Goal: Task Accomplishment & Management: Manage account settings

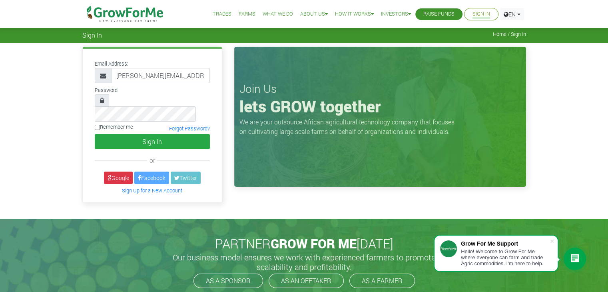
type input "Eugene.nikoi@yahoo.com"
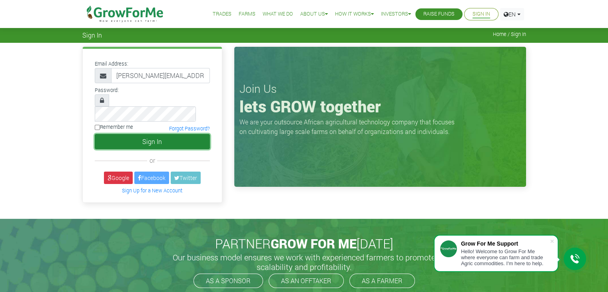
click at [147, 134] on button "Sign In" at bounding box center [152, 141] width 115 height 15
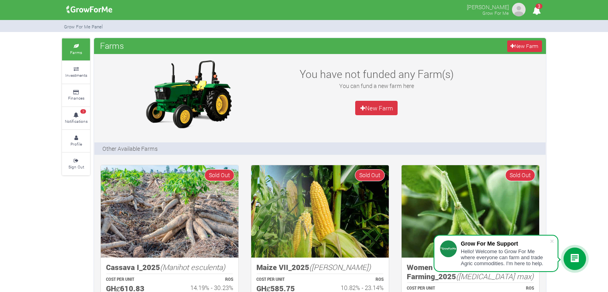
click at [535, 7] on icon "3" at bounding box center [536, 11] width 16 height 18
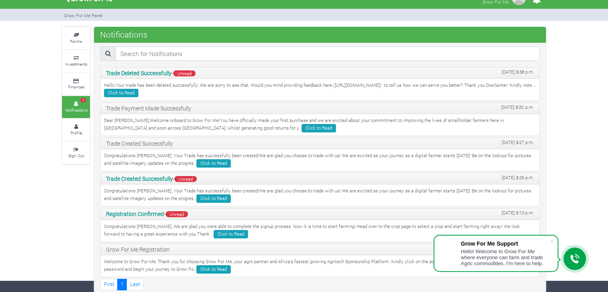
scroll to position [17, 0]
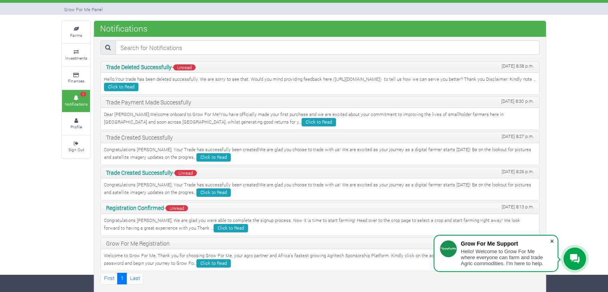
click at [553, 239] on span at bounding box center [552, 241] width 8 height 8
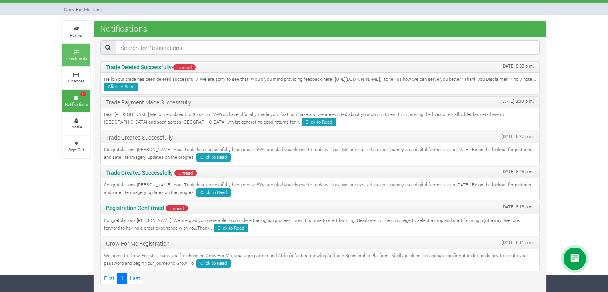
click at [75, 56] on small "Investments" at bounding box center [76, 58] width 22 height 6
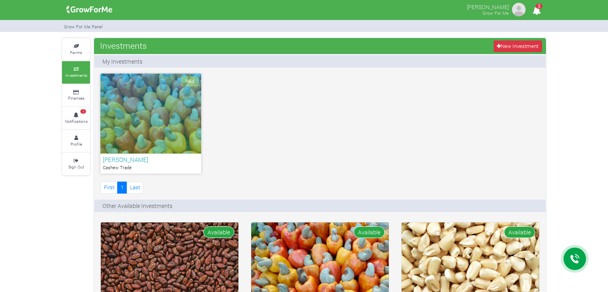
click at [161, 110] on div "Paid" at bounding box center [150, 114] width 101 height 80
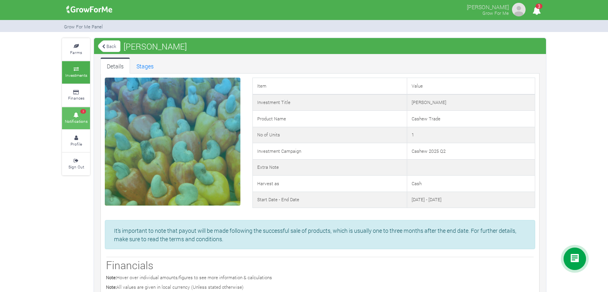
click at [79, 111] on link "3 Notifications" at bounding box center [76, 118] width 28 height 22
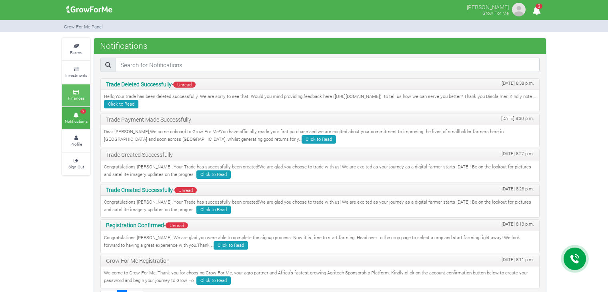
click at [74, 94] on link "Finances" at bounding box center [76, 95] width 28 height 22
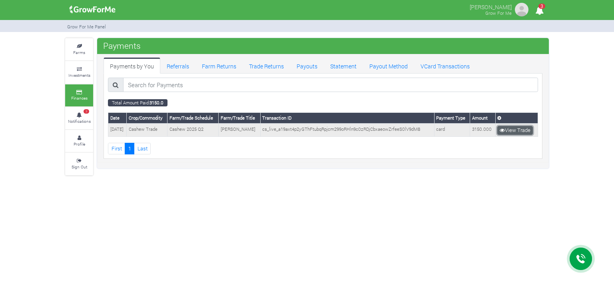
click at [510, 129] on link "View Trade" at bounding box center [515, 130] width 36 height 9
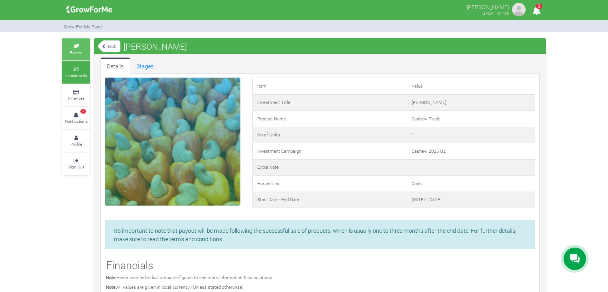
click at [80, 50] on small "Farms" at bounding box center [76, 53] width 12 height 6
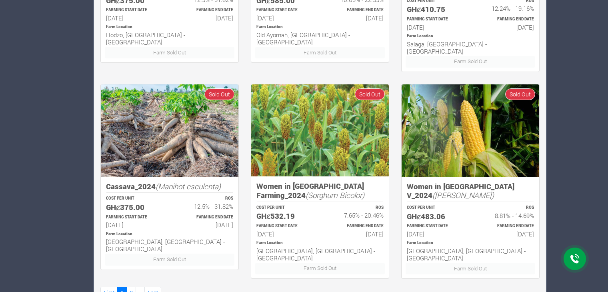
scroll to position [496, 0]
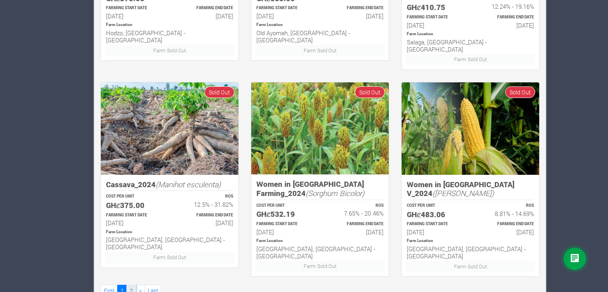
click at [131, 285] on link "2" at bounding box center [131, 291] width 10 height 12
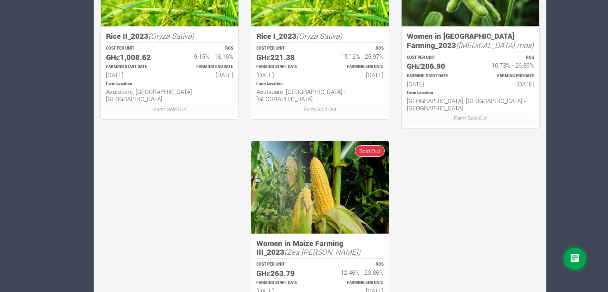
scroll to position [496, 0]
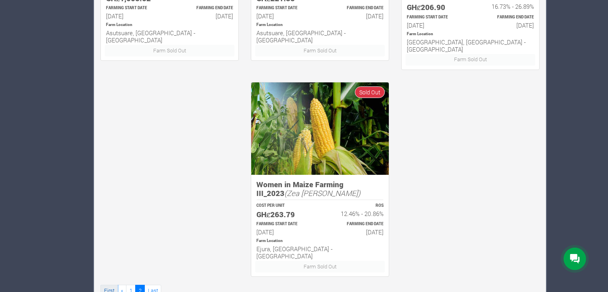
click at [106, 285] on link "First" at bounding box center [108, 291] width 17 height 12
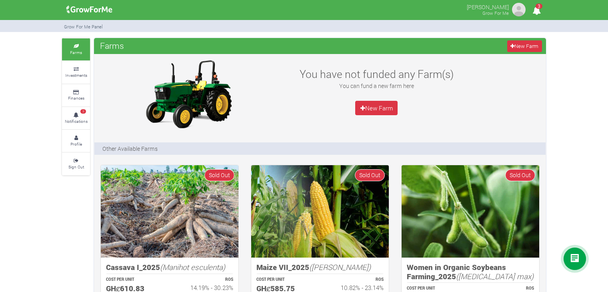
click at [538, 9] on span "3" at bounding box center [538, 6] width 7 height 5
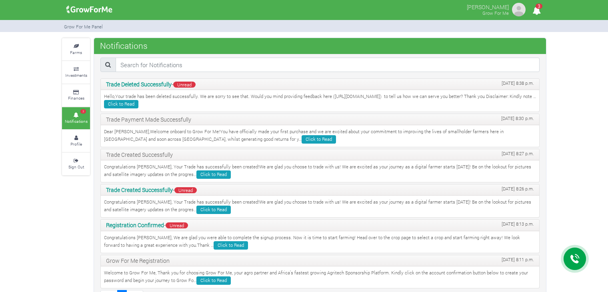
drag, startPoint x: 0, startPoint y: 0, endPoint x: 536, endPoint y: 9, distance: 536.1
click at [537, 9] on span "3" at bounding box center [538, 6] width 7 height 5
click at [77, 141] on small "Profile" at bounding box center [76, 144] width 12 height 6
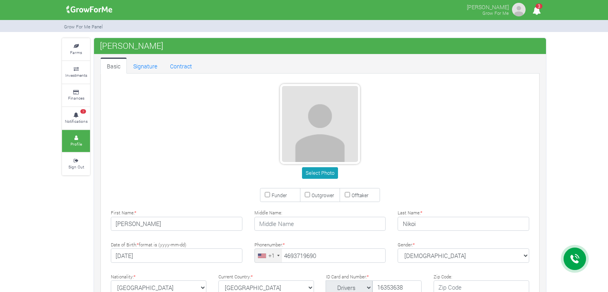
type input "[PHONE_NUMBER]"
click at [265, 193] on input "Funder" at bounding box center [267, 194] width 5 height 5
checkbox input "true"
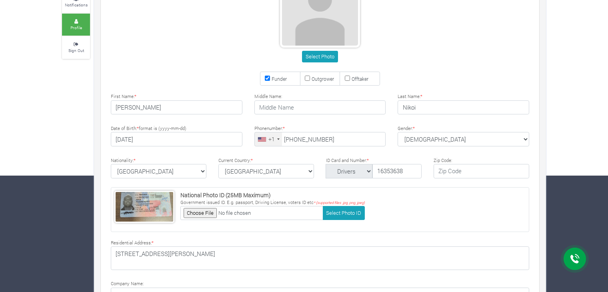
scroll to position [76, 0]
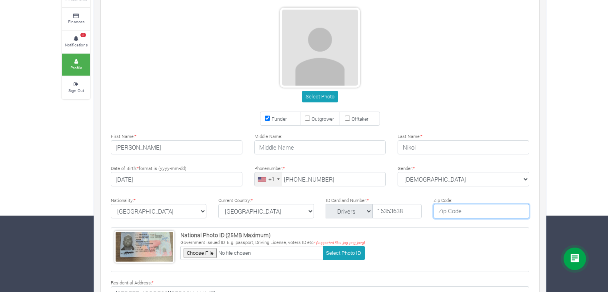
click at [448, 209] on input "text" at bounding box center [481, 211] width 96 height 14
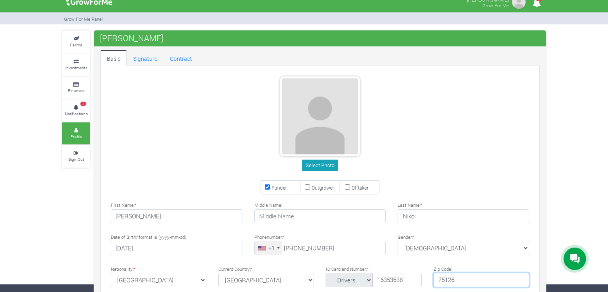
scroll to position [0, 0]
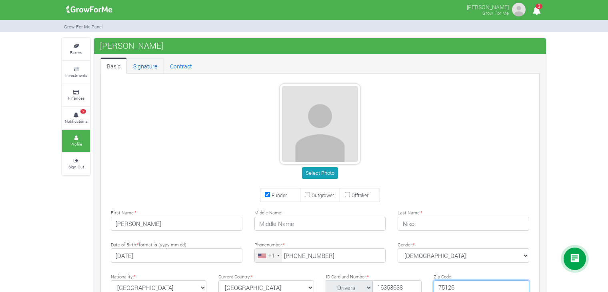
type input "75126"
click at [147, 68] on link "Signature" at bounding box center [145, 66] width 37 height 16
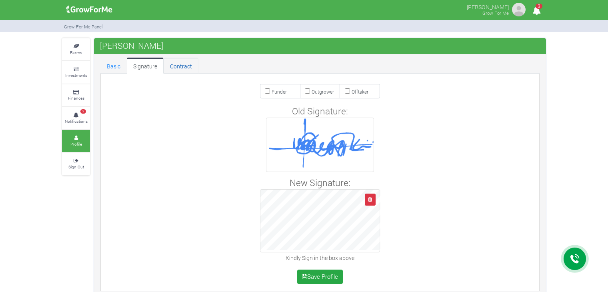
click at [181, 68] on link "Contract" at bounding box center [180, 66] width 35 height 16
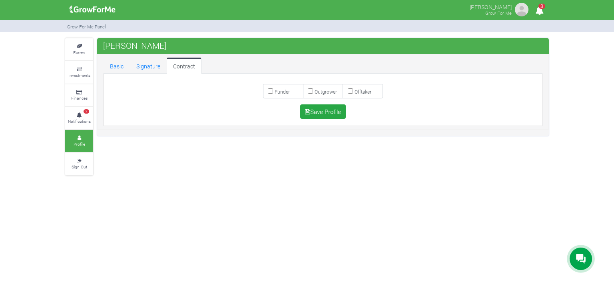
click at [275, 90] on small "Funder" at bounding box center [282, 91] width 15 height 6
click at [273, 90] on input "Funder" at bounding box center [270, 90] width 5 height 5
checkbox input "true"
click at [117, 66] on link "Basic" at bounding box center [117, 66] width 26 height 16
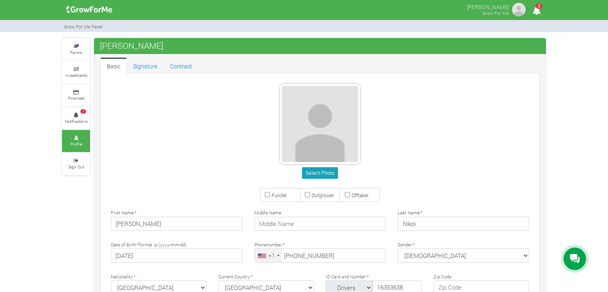
click at [531, 9] on icon "3" at bounding box center [536, 11] width 16 height 18
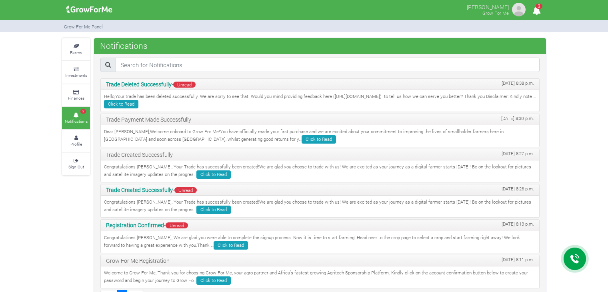
click at [521, 10] on img at bounding box center [518, 10] width 16 height 16
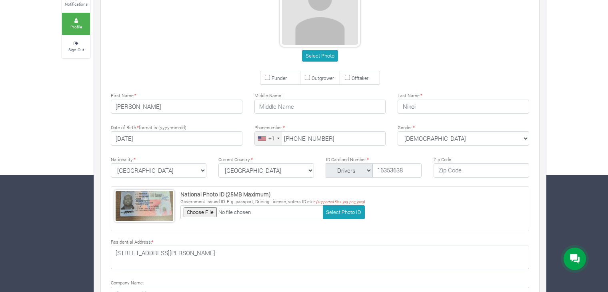
scroll to position [120, 0]
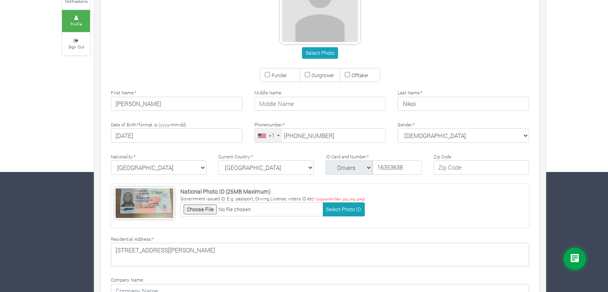
click at [260, 77] on label "Funder" at bounding box center [280, 75] width 40 height 14
click at [265, 77] on input "Funder" at bounding box center [267, 74] width 5 height 5
checkbox input "true"
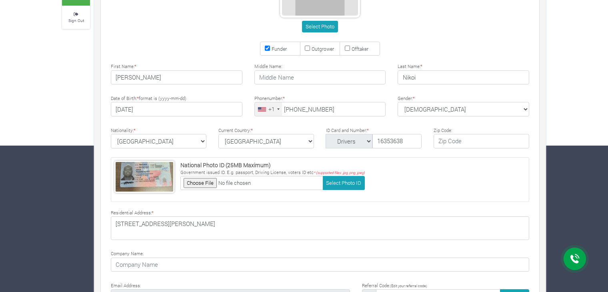
scroll to position [160, 0]
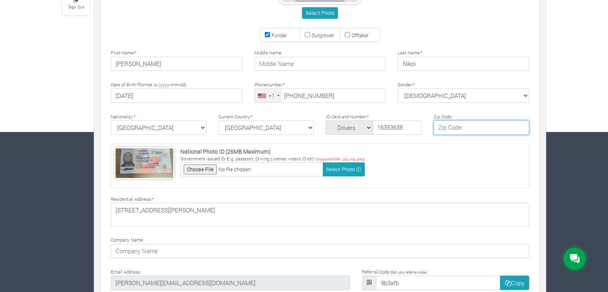
click at [442, 127] on input "text" at bounding box center [481, 127] width 96 height 14
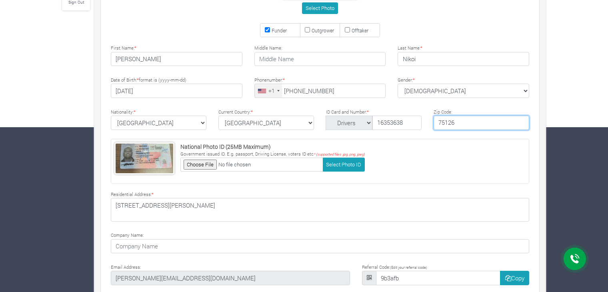
scroll to position [196, 0]
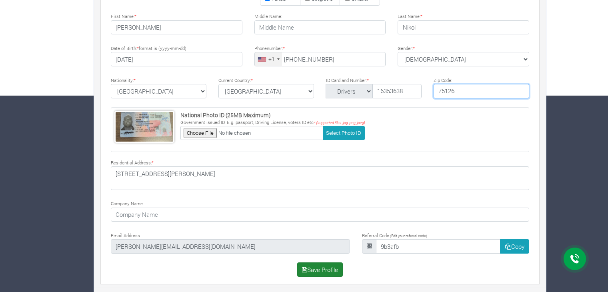
type input "75126"
click at [319, 266] on button "Save Profile" at bounding box center [320, 269] width 46 height 14
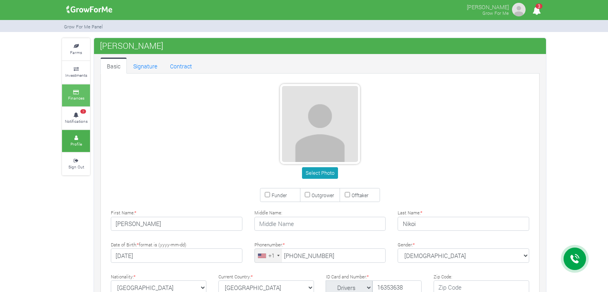
click at [74, 94] on link "Finances" at bounding box center [76, 95] width 28 height 22
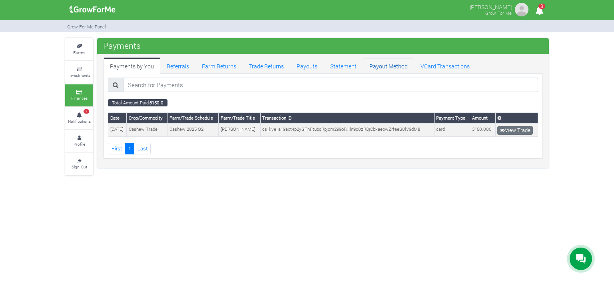
click at [382, 71] on link "Payout Method" at bounding box center [388, 66] width 51 height 16
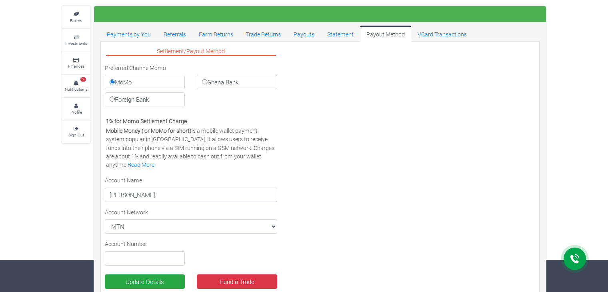
scroll to position [71, 0]
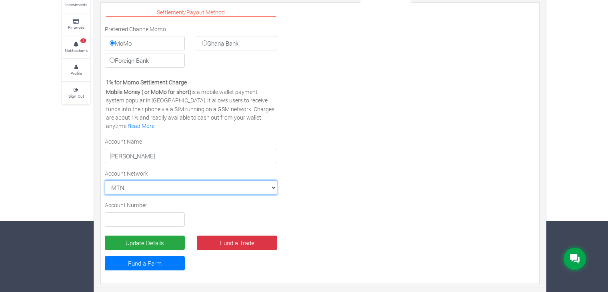
click at [273, 190] on select "MTN MTN VODAFONE AIRTEL TIGO" at bounding box center [191, 187] width 172 height 14
click at [324, 164] on div "Settlement/Payout Method Preferred Channel Momo MoMo Ghana Bank Foreign Bank Vi…" at bounding box center [320, 143] width 442 height 272
click at [201, 41] on label "Ghana Bank" at bounding box center [237, 43] width 80 height 14
click at [202, 41] on input "Ghana Bank" at bounding box center [204, 42] width 5 height 5
radio input "true"
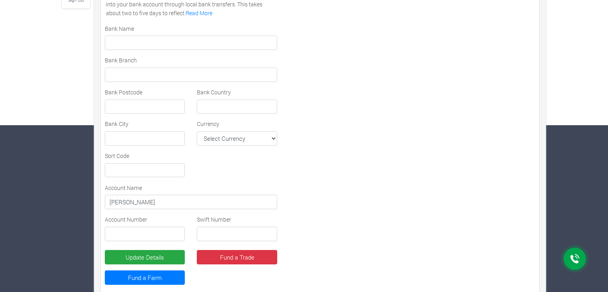
scroll to position [181, 0]
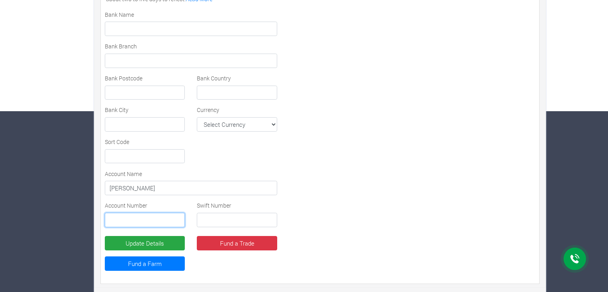
click at [128, 217] on input "text" at bounding box center [145, 220] width 80 height 14
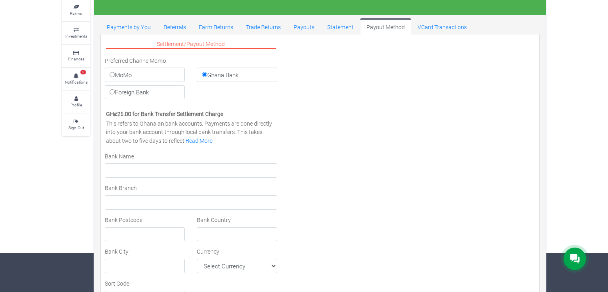
scroll to position [61, 0]
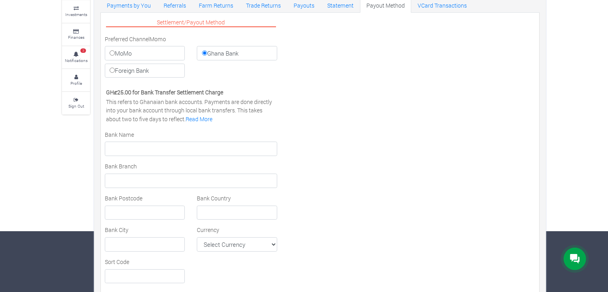
type input "0022118896018"
click at [143, 148] on input "text" at bounding box center [191, 149] width 172 height 14
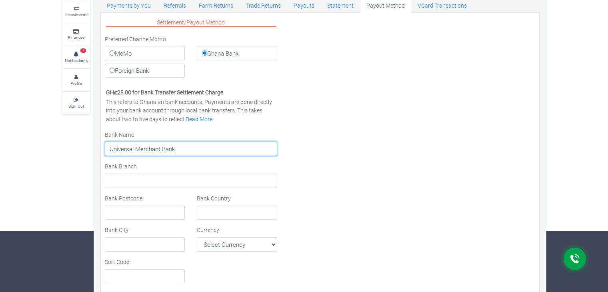
type input "Universal Merchant Bank"
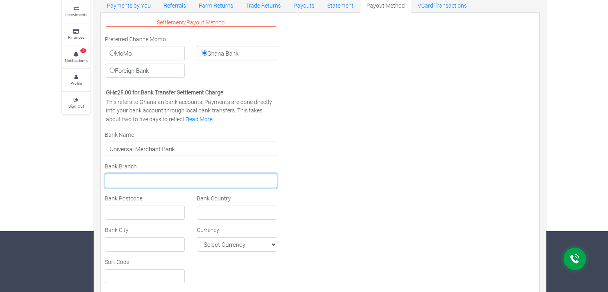
click at [148, 186] on input "text" at bounding box center [191, 180] width 172 height 14
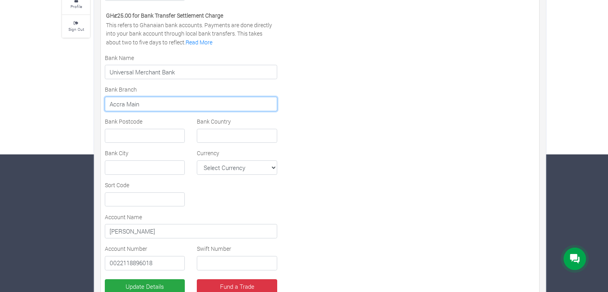
scroll to position [141, 0]
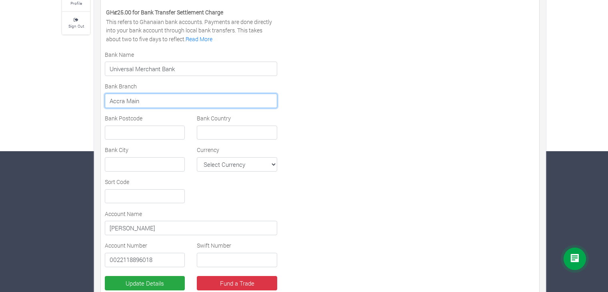
type input "Accra Main"
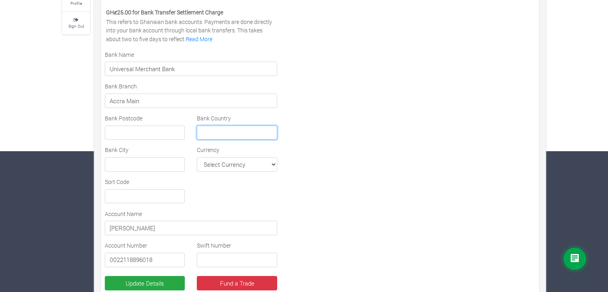
click at [198, 131] on input "text" at bounding box center [237, 133] width 80 height 14
type input "[GEOGRAPHIC_DATA]"
click at [265, 171] on div "Settlement/Payout Method Preferred Channel Momo MoMo Ghana Bank Foreign Bank Vi…" at bounding box center [191, 128] width 184 height 383
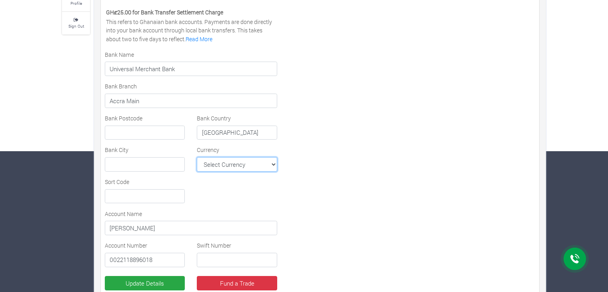
click at [270, 167] on select "Select Currency AFN ALL DZD AOA ARS AMD AWG AUD AZN BHD BSD BDT BBD BYN BZD BMD…" at bounding box center [237, 164] width 80 height 14
select select "GHS"
click at [197, 157] on select "Select Currency AFN ALL DZD AOA ARS AMD AWG AUD AZN BHD BSD BDT BBD BYN BZD BMD…" at bounding box center [237, 164] width 80 height 14
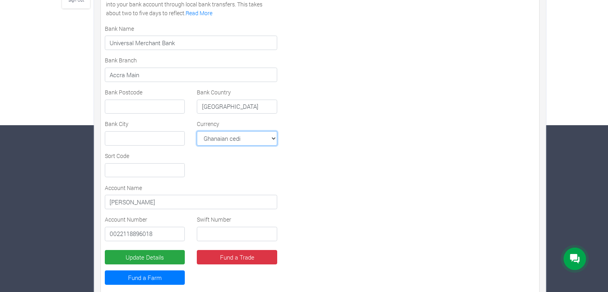
scroll to position [181, 0]
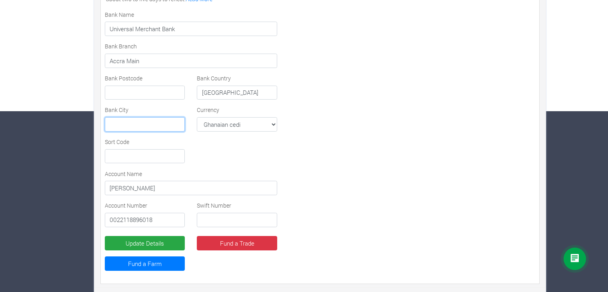
click at [145, 122] on input "text" at bounding box center [145, 124] width 80 height 14
type input "Accra"
click at [177, 102] on div "Settlement/Payout Method Preferred Channel Momo MoMo Ghana Bank Foreign Bank Vi…" at bounding box center [191, 88] width 184 height 383
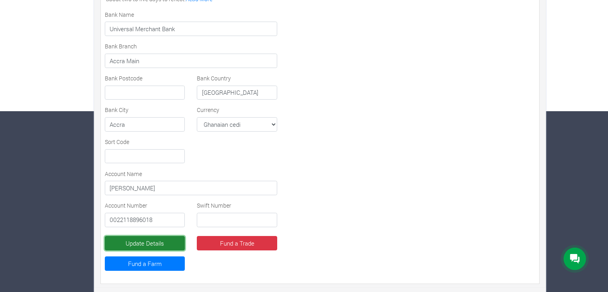
click at [144, 242] on button "Update Details" at bounding box center [145, 243] width 80 height 14
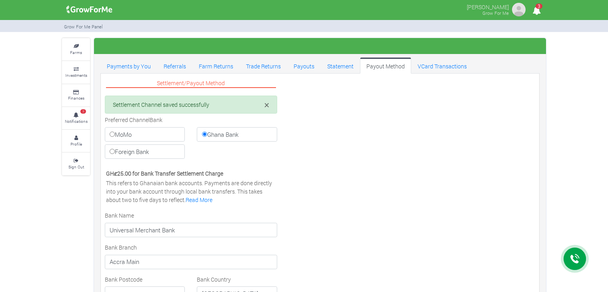
select select "GHS"
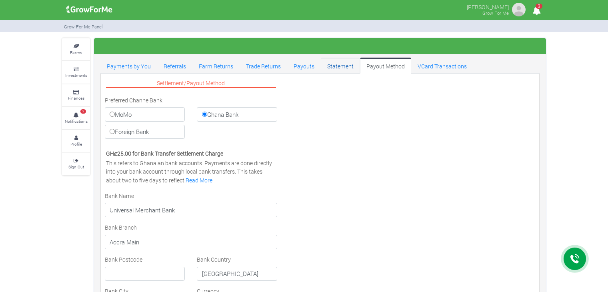
click at [336, 64] on link "Statement" at bounding box center [340, 66] width 39 height 16
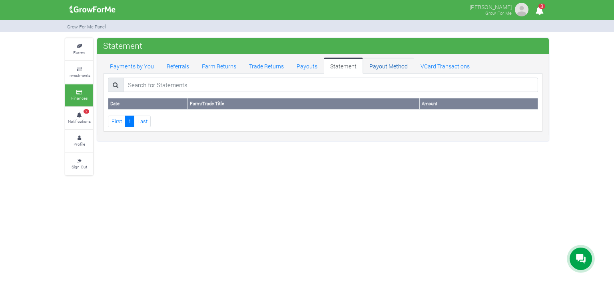
click at [374, 65] on link "Payout Method" at bounding box center [388, 66] width 51 height 16
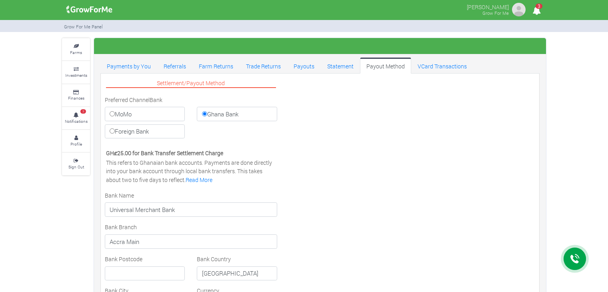
select select "GHS"
click at [251, 65] on link "Trade Returns" at bounding box center [263, 66] width 48 height 16
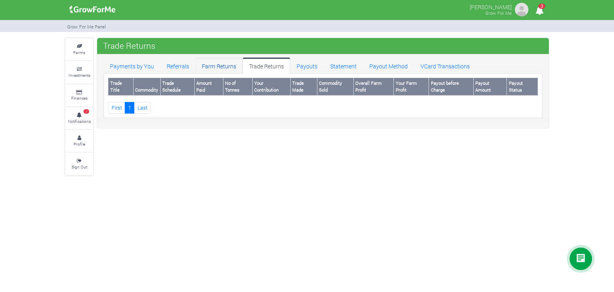
click at [216, 65] on link "Farm Returns" at bounding box center [218, 66] width 47 height 16
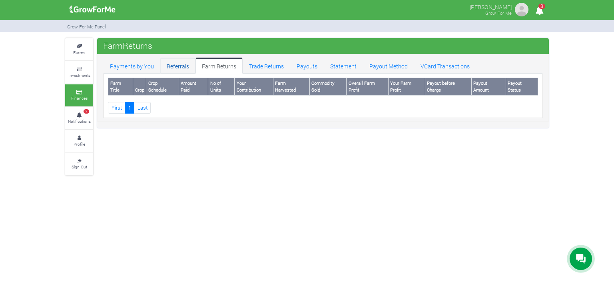
click at [177, 64] on link "Referrals" at bounding box center [177, 66] width 35 height 16
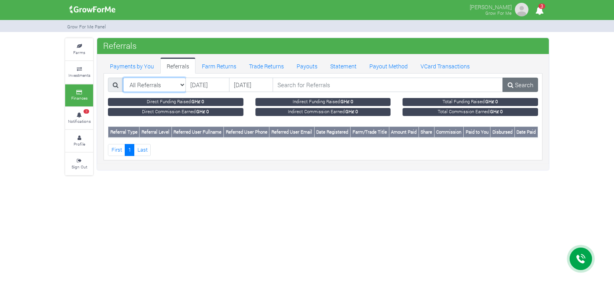
click at [174, 83] on select "All Referrals All Referrals Direct Referrals Indirect Referrals" at bounding box center [154, 85] width 63 height 14
select select "?referralclass=All Referrals"
click at [123, 78] on select "All Referrals All Referrals Direct Referrals Indirect Referrals" at bounding box center [154, 85] width 63 height 14
click at [515, 84] on link "Search" at bounding box center [520, 85] width 36 height 14
click at [138, 64] on link "Payments by You" at bounding box center [132, 66] width 57 height 16
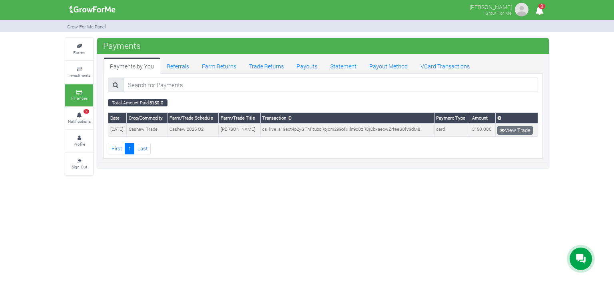
click at [514, 7] on img at bounding box center [522, 10] width 16 height 16
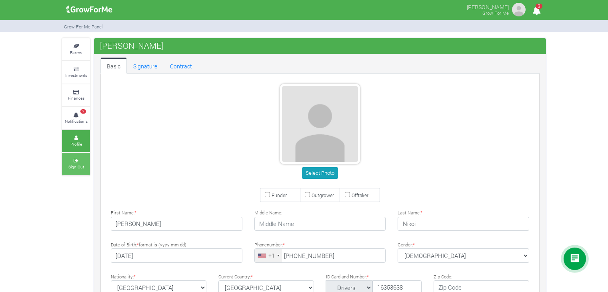
click at [76, 161] on icon at bounding box center [76, 161] width 24 height 4
